Goal: Task Accomplishment & Management: Manage account settings

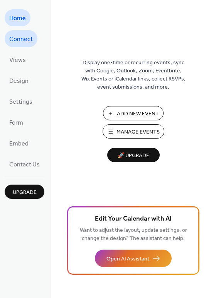
click at [26, 43] on span "Connect" at bounding box center [21, 39] width 24 height 12
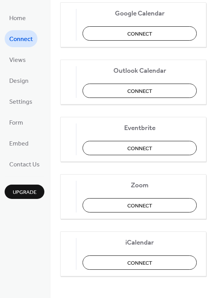
scroll to position [162, 0]
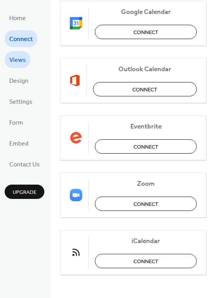
click at [21, 55] on span "Views" at bounding box center [17, 60] width 17 height 12
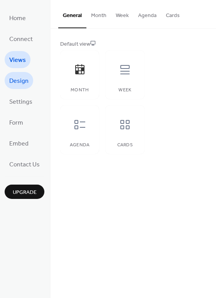
click at [24, 77] on span "Design" at bounding box center [18, 81] width 19 height 12
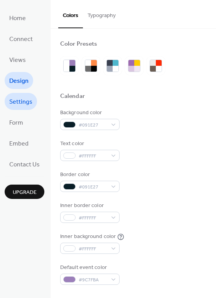
click at [27, 104] on span "Settings" at bounding box center [20, 102] width 23 height 12
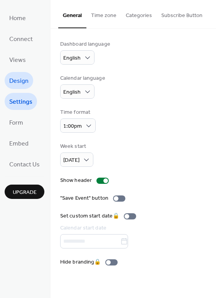
click at [26, 77] on span "Design" at bounding box center [18, 81] width 19 height 12
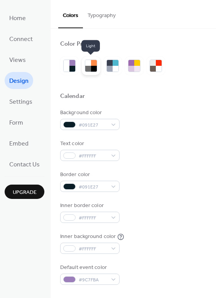
click at [89, 60] on div at bounding box center [91, 66] width 12 height 12
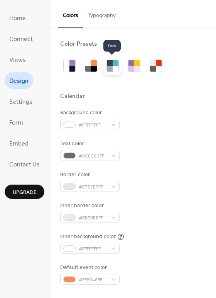
click at [109, 62] on div at bounding box center [110, 63] width 6 height 6
click at [125, 60] on div at bounding box center [134, 65] width 19 height 19
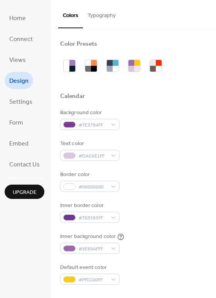
click at [145, 62] on div at bounding box center [112, 65] width 105 height 19
click at [127, 61] on div at bounding box center [134, 65] width 19 height 19
click at [122, 62] on div at bounding box center [112, 65] width 105 height 19
click at [129, 62] on div at bounding box center [132, 63] width 6 height 6
click at [109, 67] on div at bounding box center [110, 69] width 6 height 6
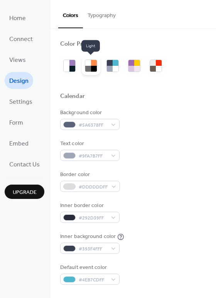
click at [95, 66] on div at bounding box center [94, 69] width 6 height 6
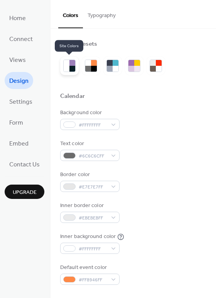
click at [66, 66] on div at bounding box center [67, 69] width 6 height 6
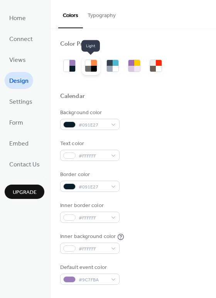
click at [82, 65] on div at bounding box center [91, 65] width 19 height 19
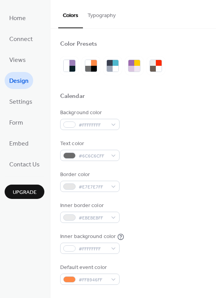
click at [102, 24] on button "Typography" at bounding box center [101, 13] width 37 height 27
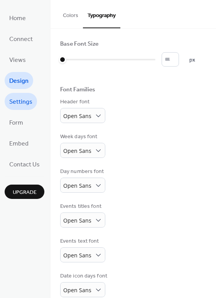
click at [15, 104] on span "Settings" at bounding box center [20, 102] width 23 height 12
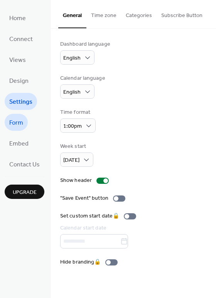
click at [15, 117] on span "Form" at bounding box center [16, 123] width 14 height 12
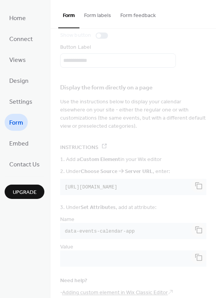
scroll to position [97, 0]
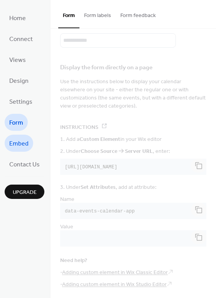
click at [18, 145] on span "Embed" at bounding box center [18, 144] width 19 height 12
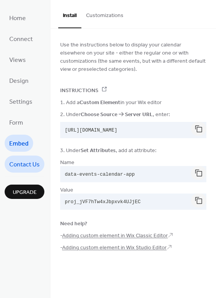
click at [18, 156] on link "Contact Us" at bounding box center [25, 163] width 40 height 17
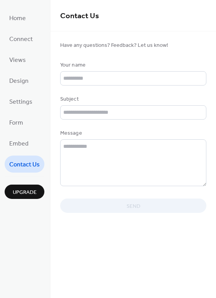
click at [22, 48] on ul "Home Connect Views Design Settings Form Embed Contact Us" at bounding box center [25, 90] width 40 height 163
click at [24, 35] on span "Connect" at bounding box center [21, 39] width 24 height 12
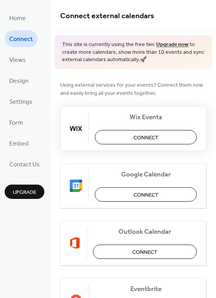
scroll to position [77, 0]
